Goal: Transaction & Acquisition: Purchase product/service

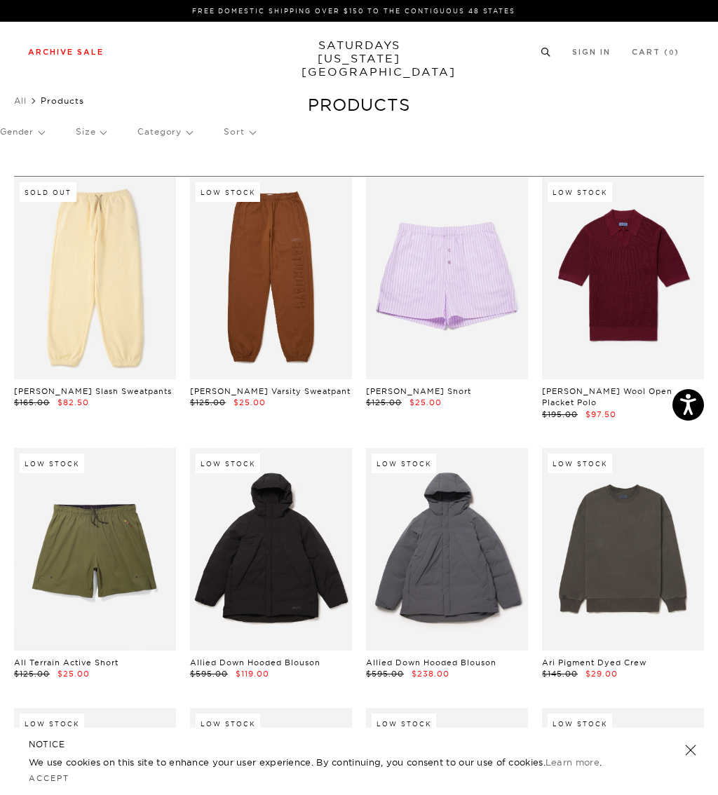
click at [20, 241] on link "Outerwear" at bounding box center [34, 236] width 40 height 10
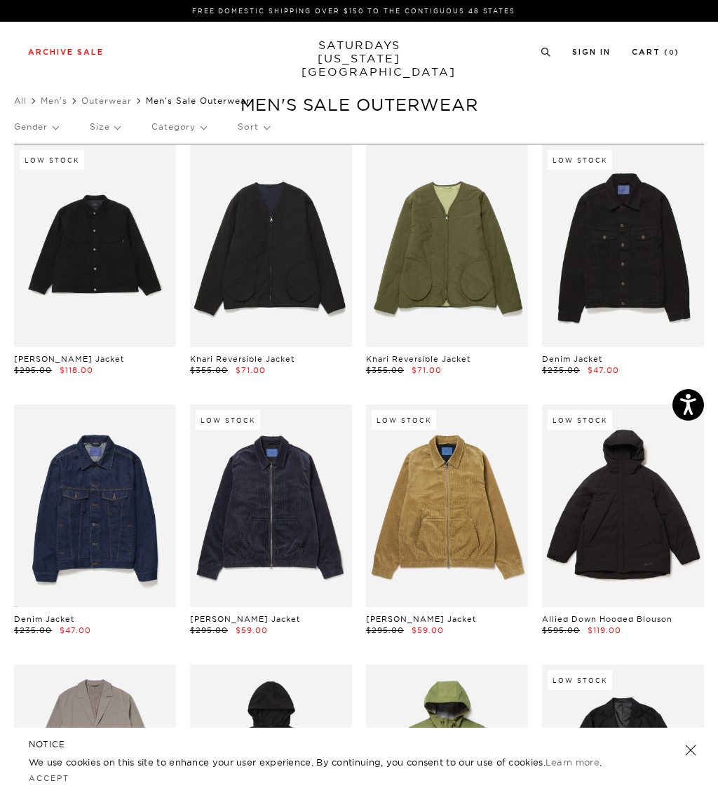
click at [103, 131] on p "Size" at bounding box center [105, 127] width 30 height 32
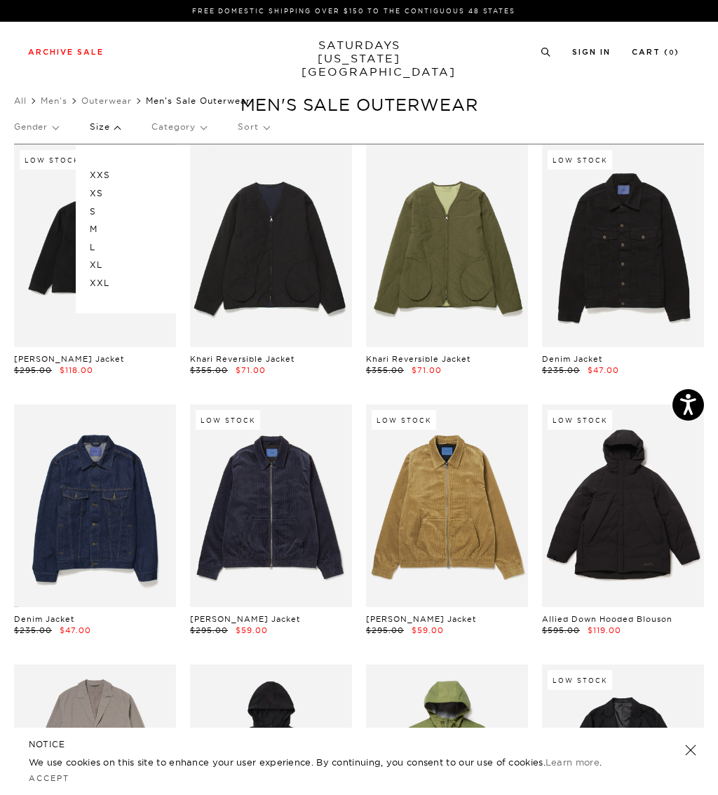
click at [93, 264] on p "XL" at bounding box center [132, 265] width 84 height 18
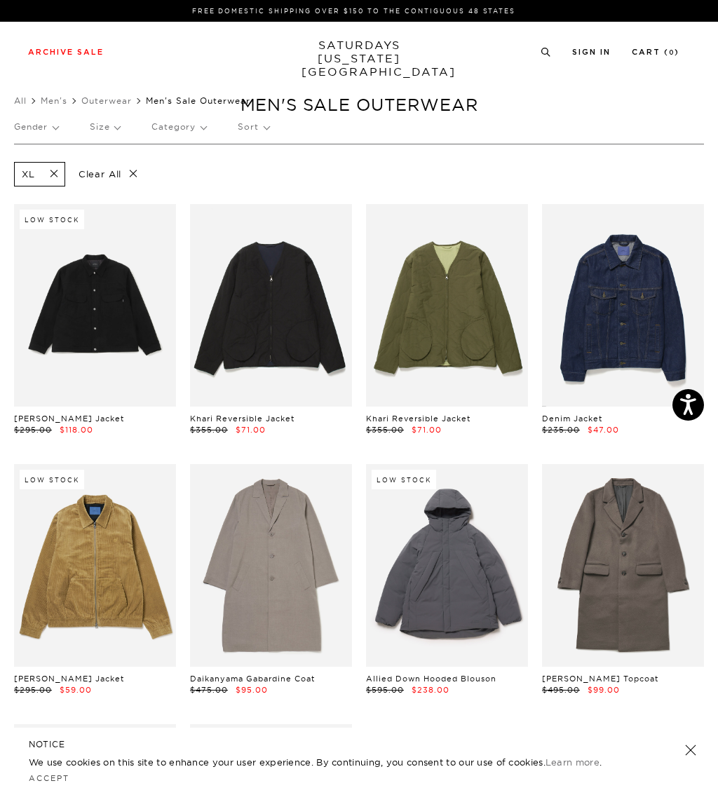
click at [104, 131] on p "Size" at bounding box center [105, 127] width 30 height 32
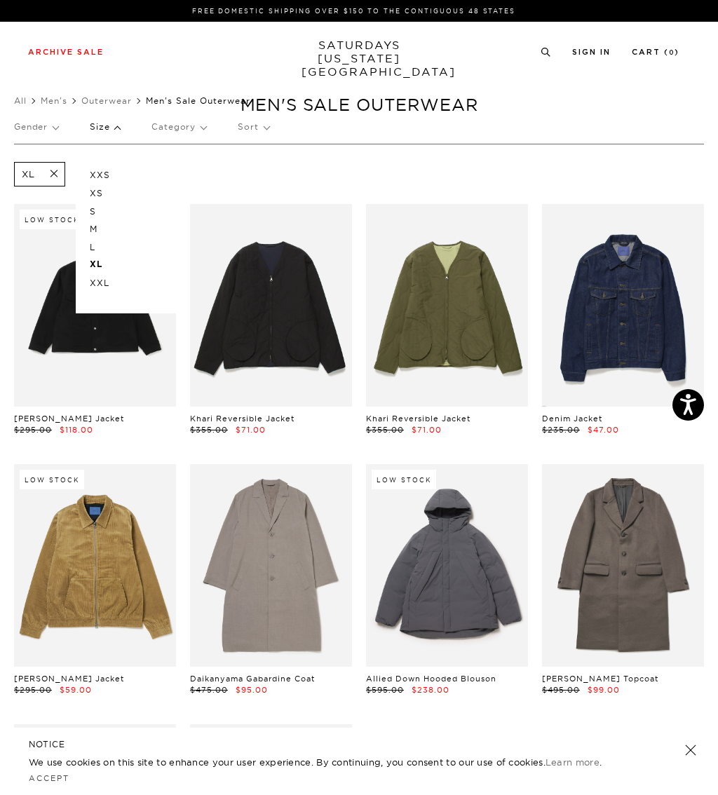
click at [90, 250] on p "L" at bounding box center [132, 247] width 84 height 18
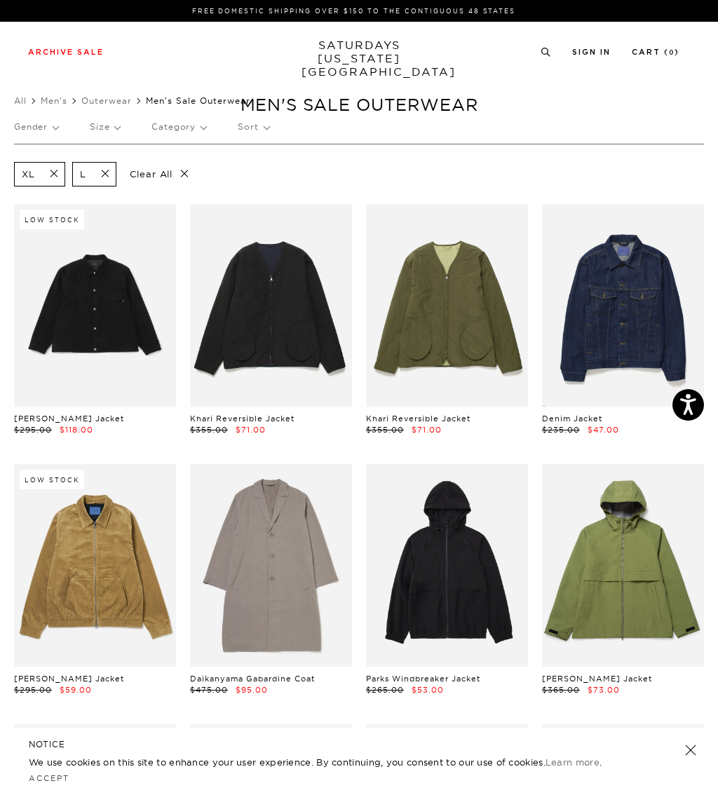
click at [58, 178] on span at bounding box center [49, 174] width 29 height 13
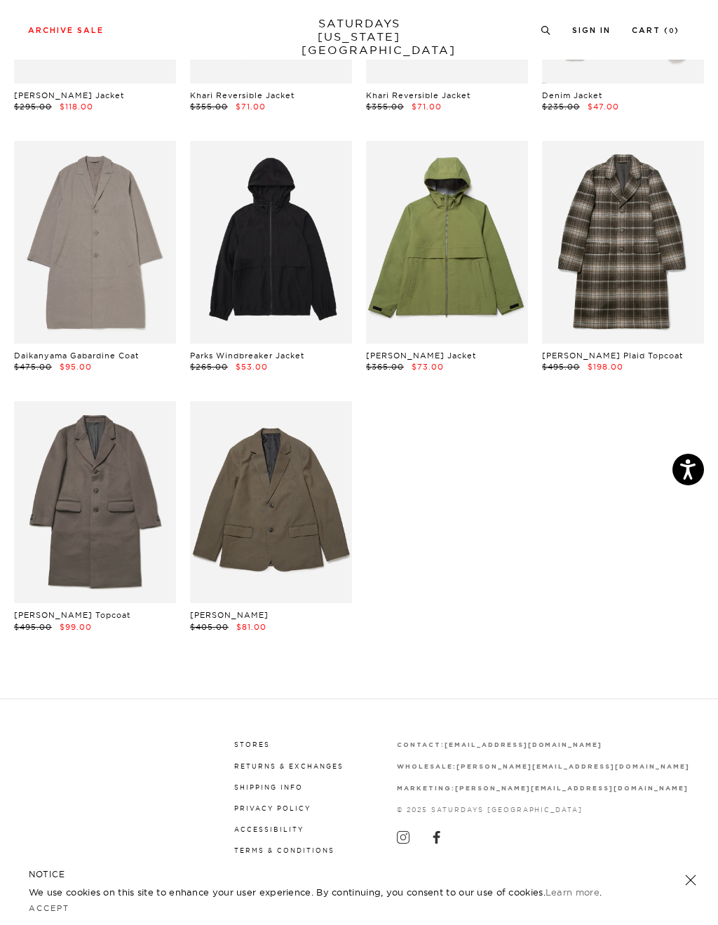
scroll to position [336, 0]
